Goal: Complete application form

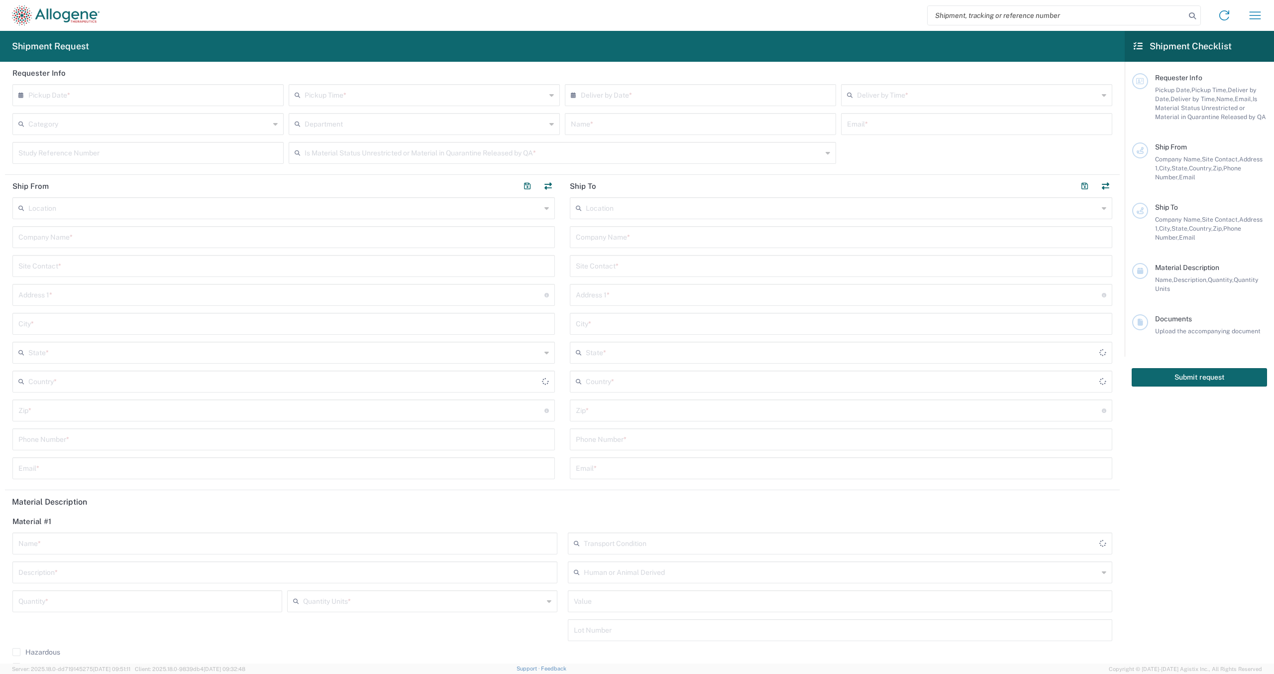
type input "[GEOGRAPHIC_DATA]"
click at [1011, 15] on input "search" at bounding box center [1057, 15] width 258 height 19
paste input "56802207"
type input "56802207"
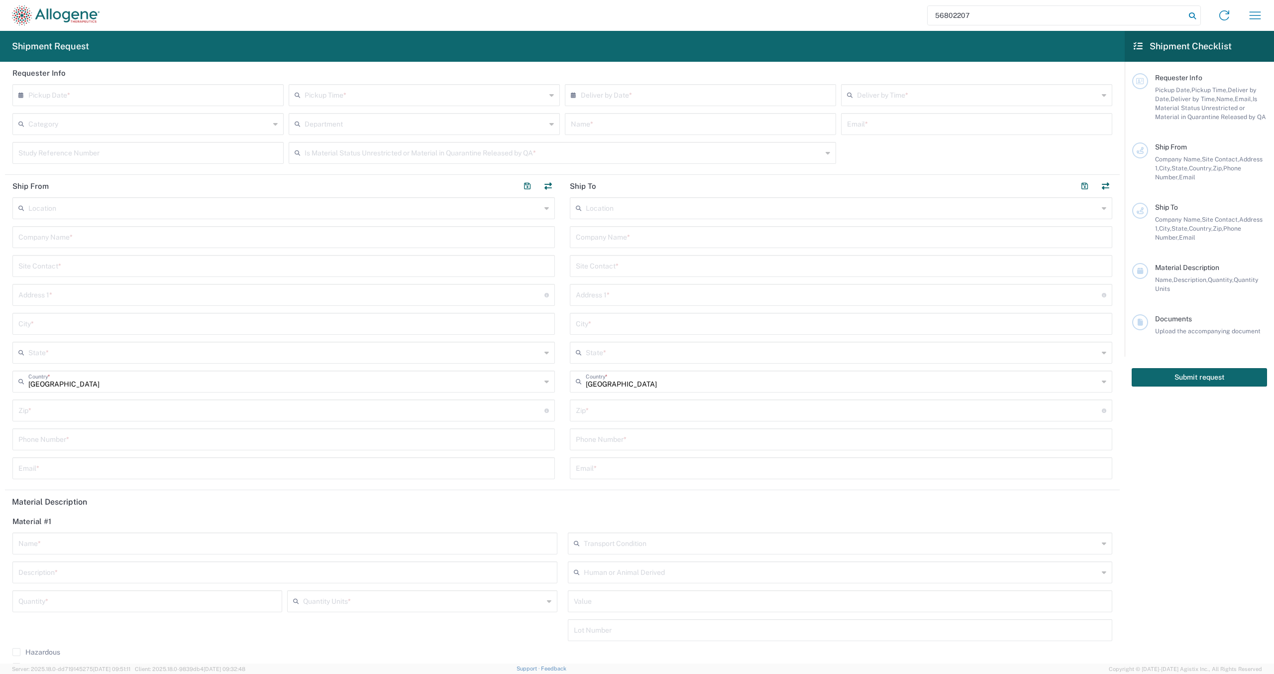
click at [1198, 17] on icon at bounding box center [1193, 16] width 14 height 14
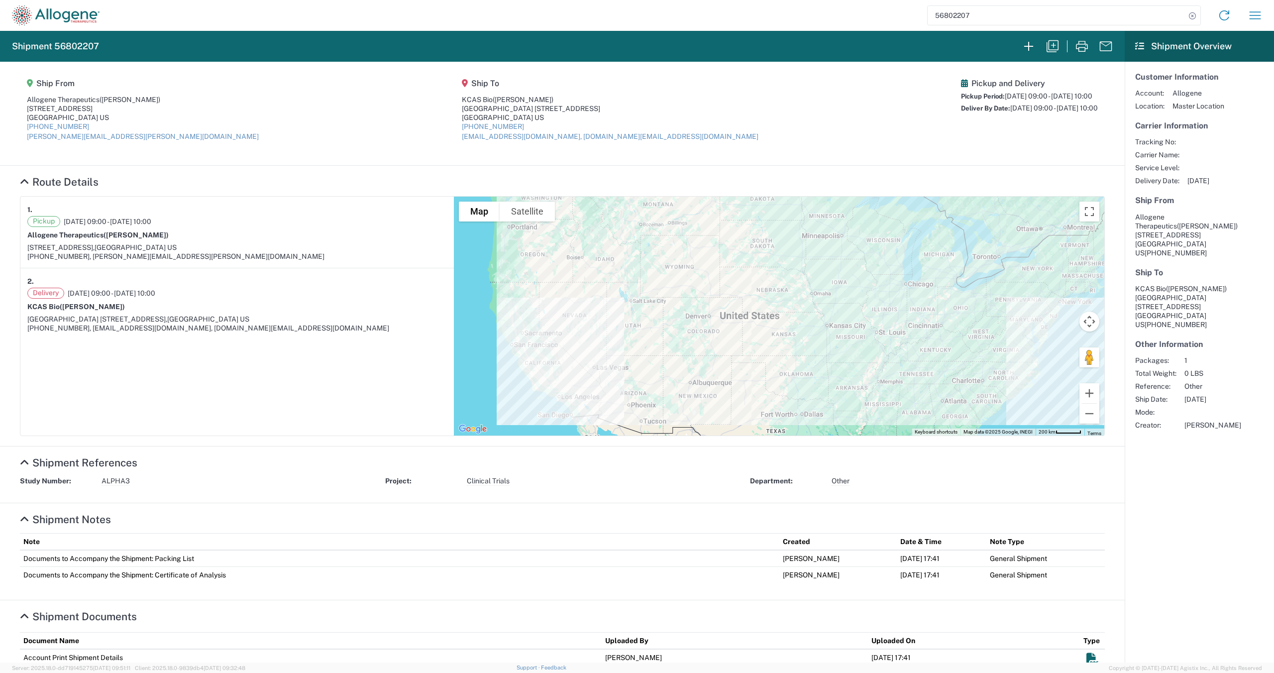
click at [323, 132] on agx-shipment-main-routing-info "Ship From Allogene Therapeutics ([PERSON_NAME]) [STREET_ADDRESS] [PHONE_NUMBER]…" at bounding box center [562, 114] width 1085 height 84
click at [213, 147] on agx-shipment-main-routing-info "Ship From Allogene Therapeutics ([PERSON_NAME]) [STREET_ADDRESS] [PHONE_NUMBER]…" at bounding box center [562, 114] width 1085 height 84
